Goal: Task Accomplishment & Management: Use online tool/utility

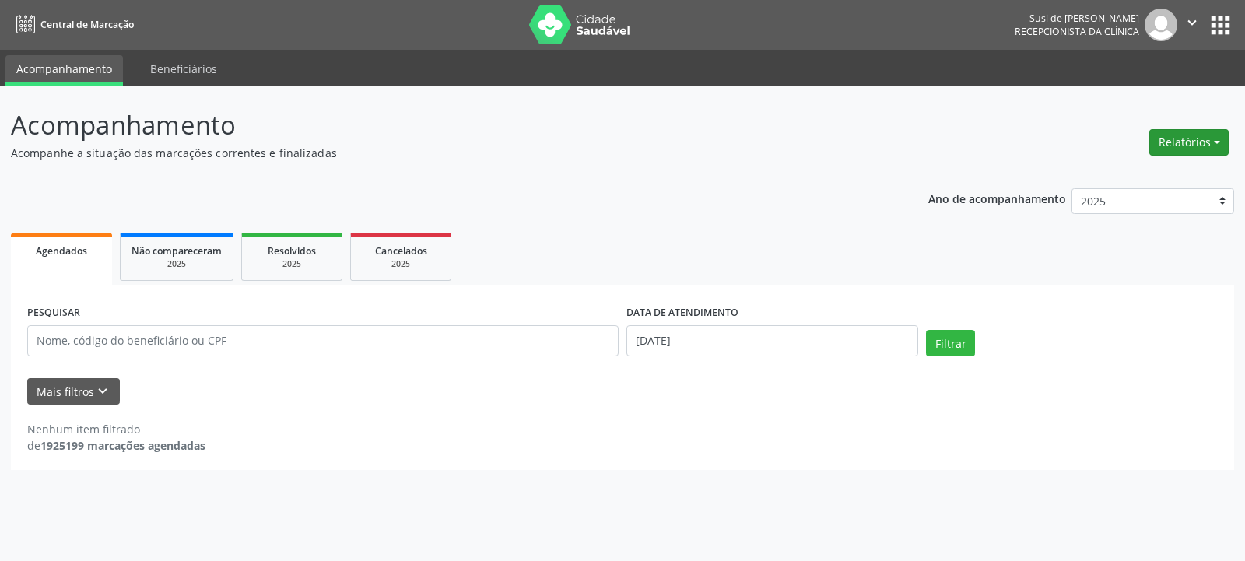
click at [1188, 137] on button "Relatórios" at bounding box center [1188, 142] width 79 height 26
click at [1108, 177] on link "Agendamentos" at bounding box center [1145, 176] width 167 height 22
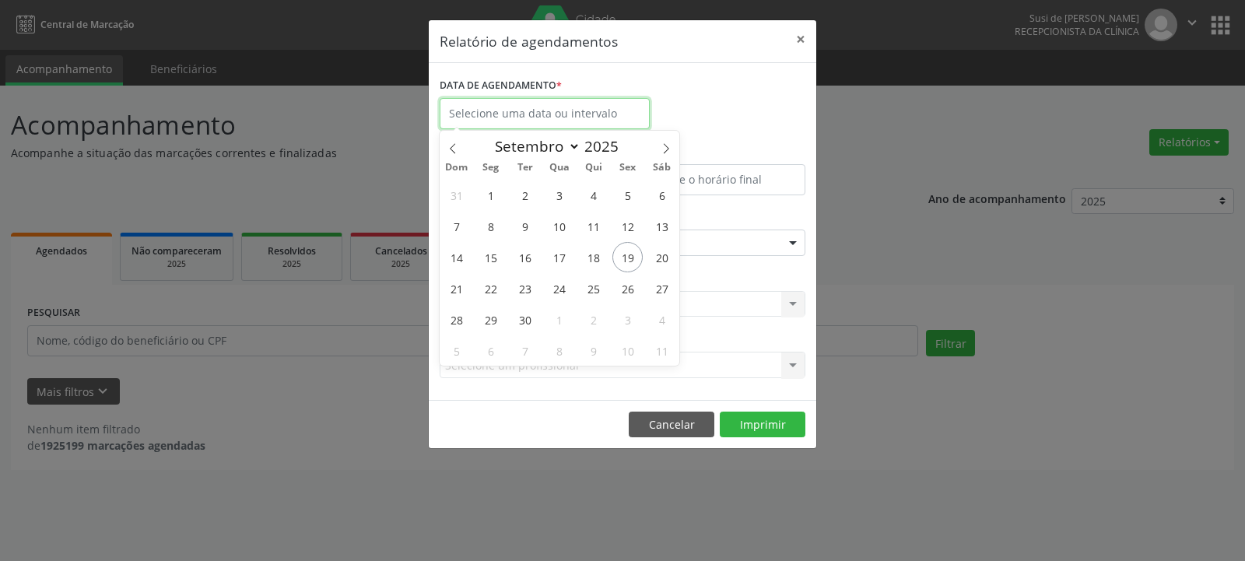
click at [566, 108] on input "text" at bounding box center [545, 113] width 210 height 31
click at [495, 286] on span "22" at bounding box center [490, 288] width 30 height 30
type input "22/09/2025"
click at [495, 286] on span "22" at bounding box center [490, 288] width 30 height 30
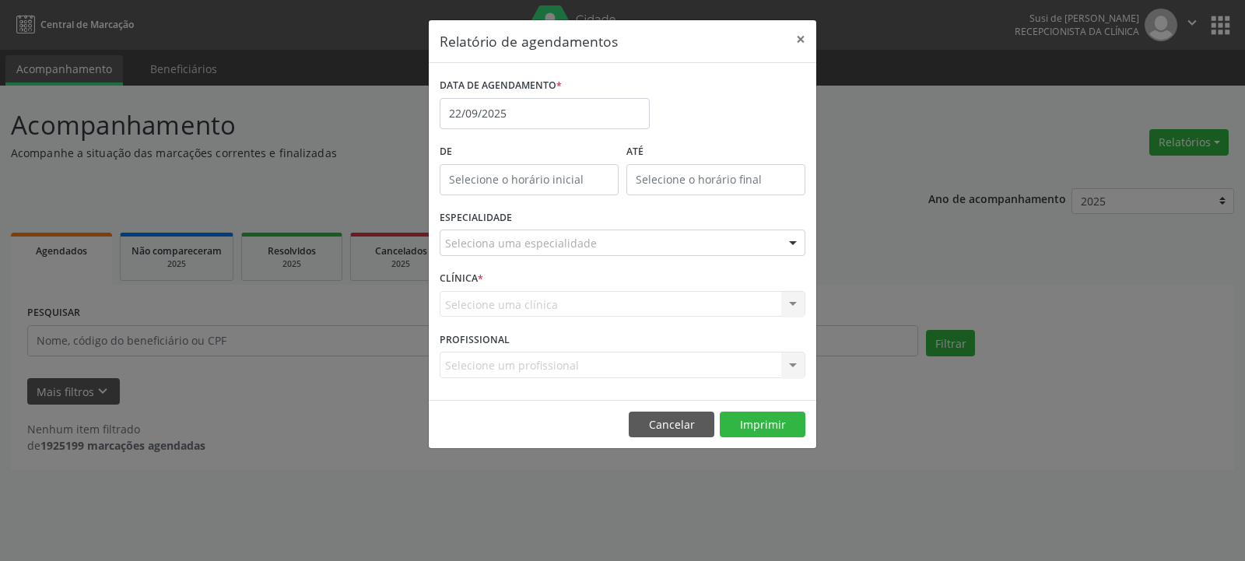
click at [790, 240] on div at bounding box center [792, 243] width 23 height 26
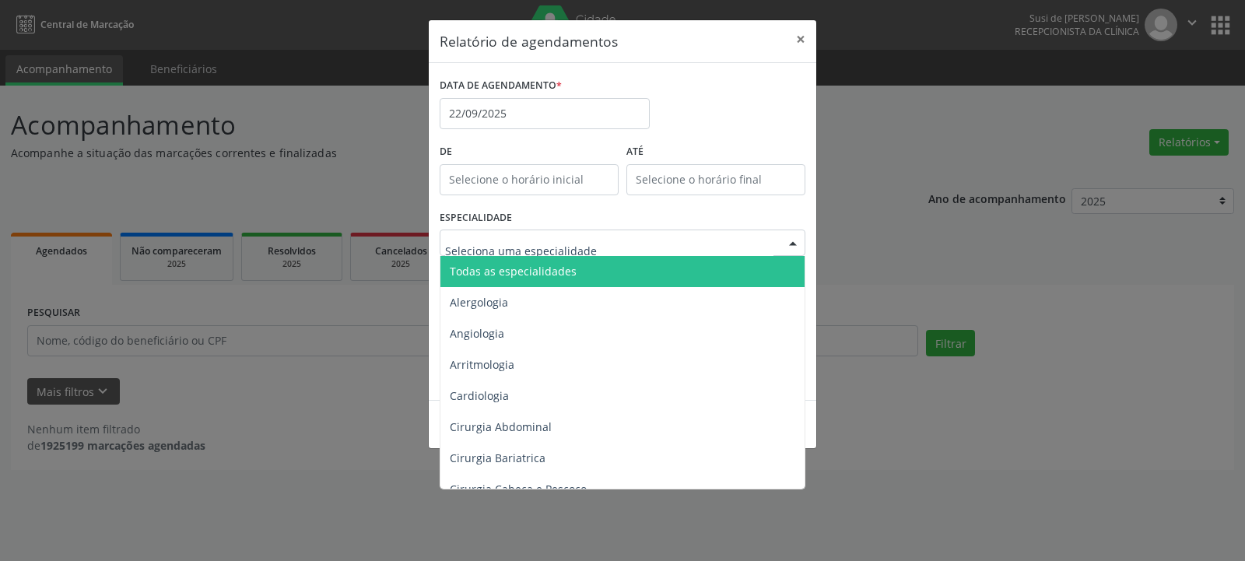
click at [531, 270] on span "Todas as especialidades" at bounding box center [513, 271] width 127 height 15
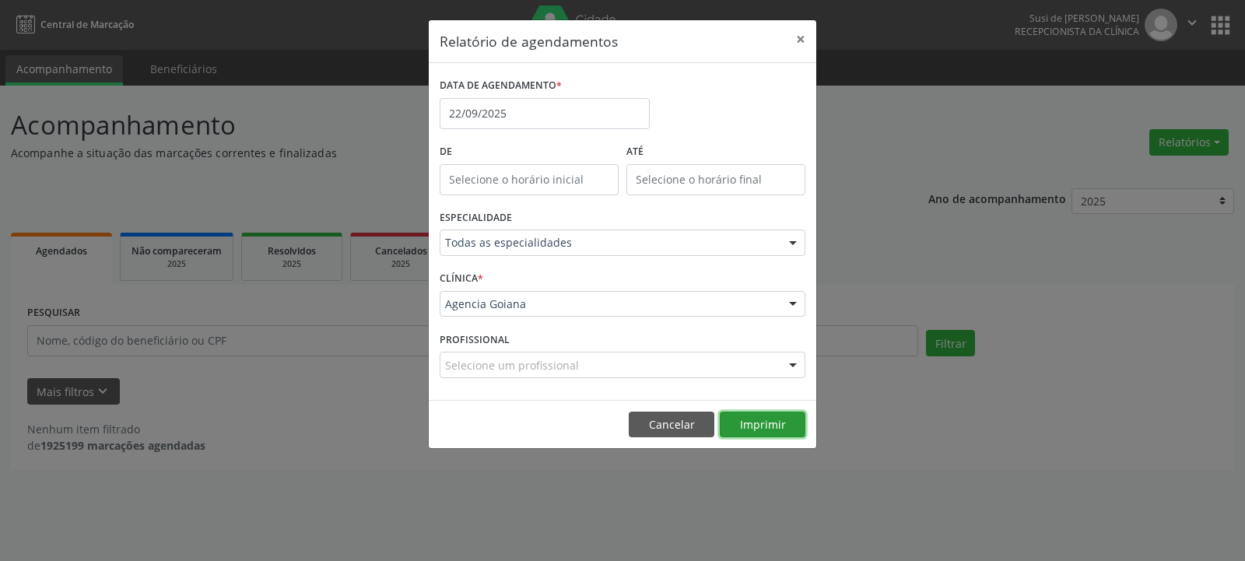
click at [774, 423] on button "Imprimir" at bounding box center [763, 425] width 86 height 26
